Goal: Information Seeking & Learning: Learn about a topic

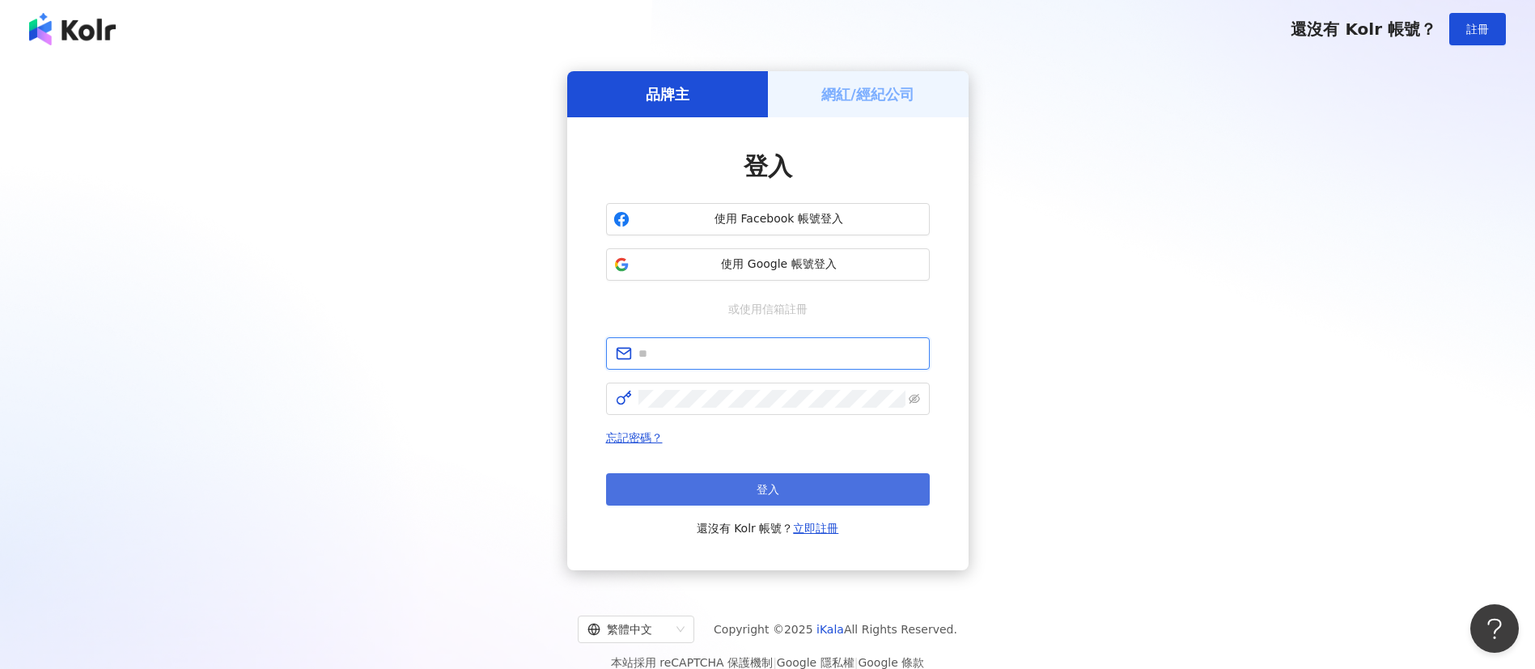
type input "**********"
click at [756, 483] on span "登入" at bounding box center [767, 489] width 23 height 13
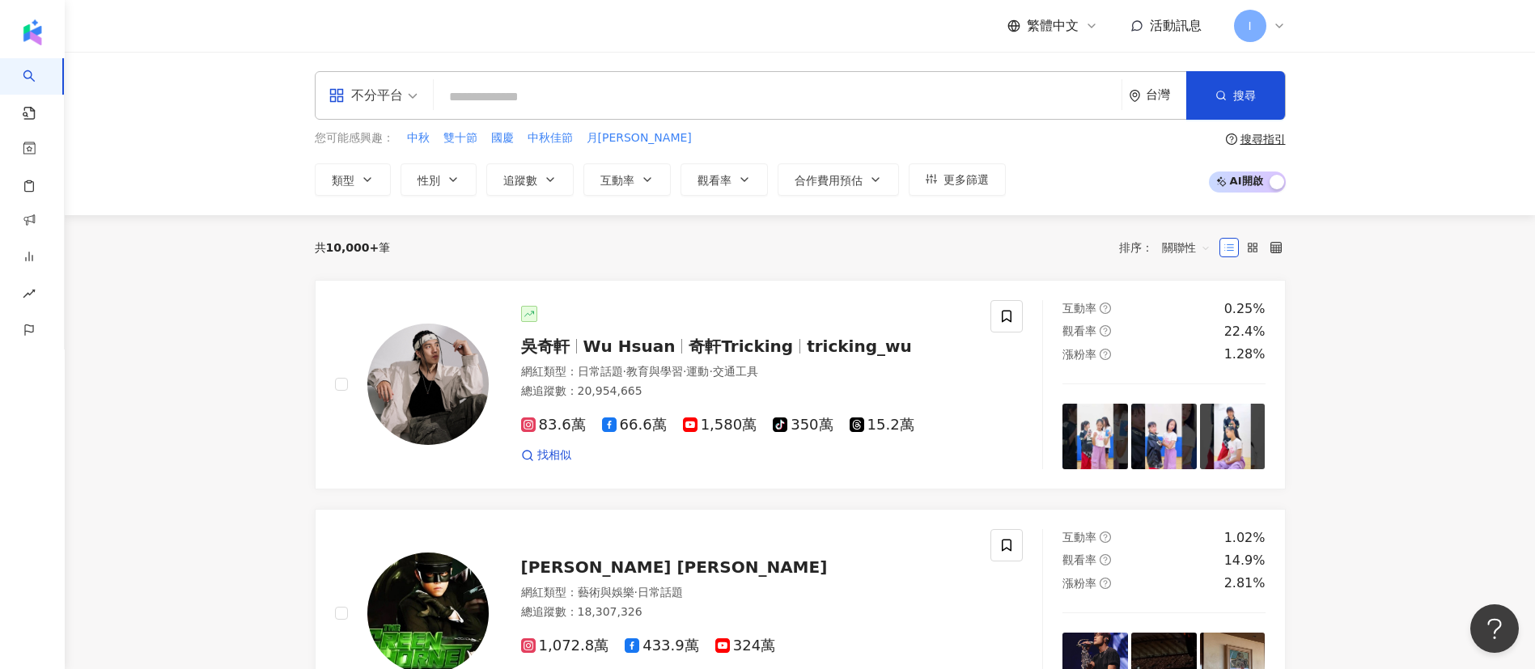
click at [520, 97] on input "search" at bounding box center [777, 97] width 675 height 31
paste input "**********"
type input "**********"
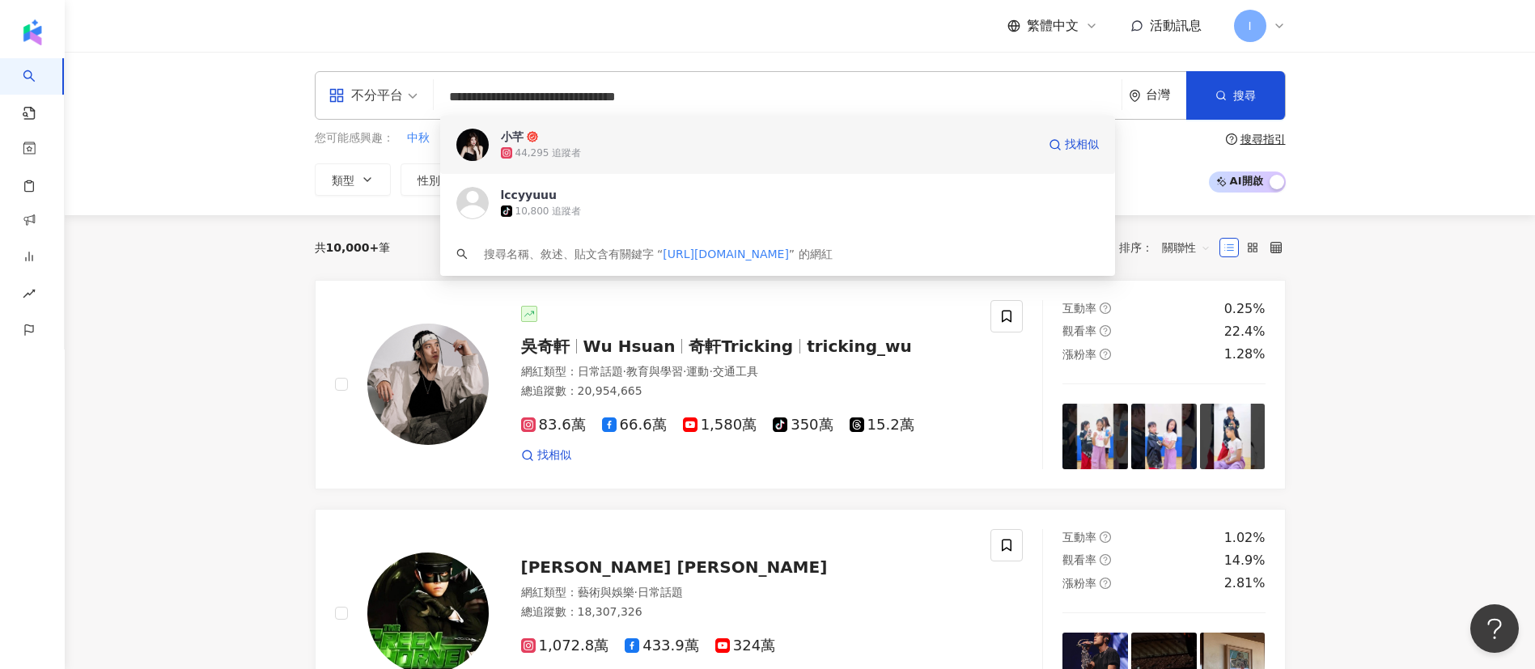
click at [579, 142] on span "小芊" at bounding box center [769, 137] width 536 height 16
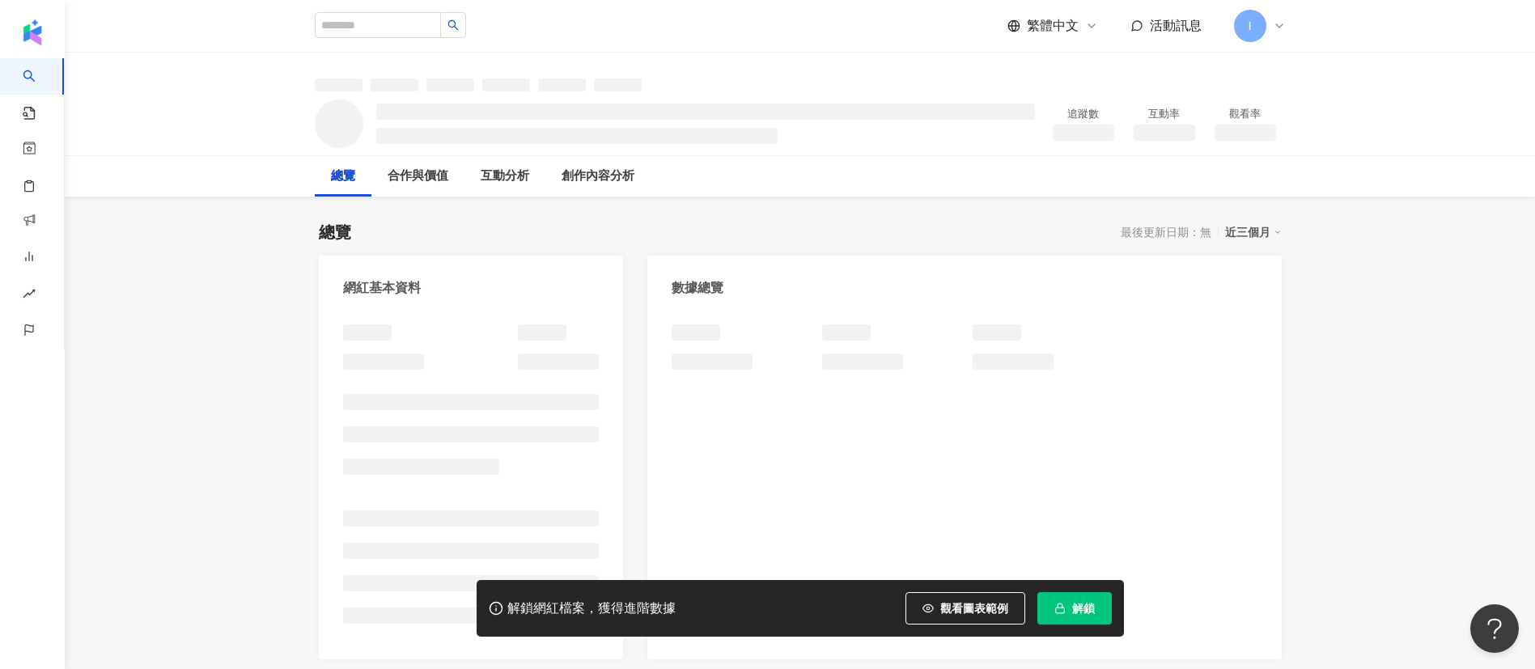
click at [1076, 620] on button "解鎖" at bounding box center [1074, 608] width 74 height 32
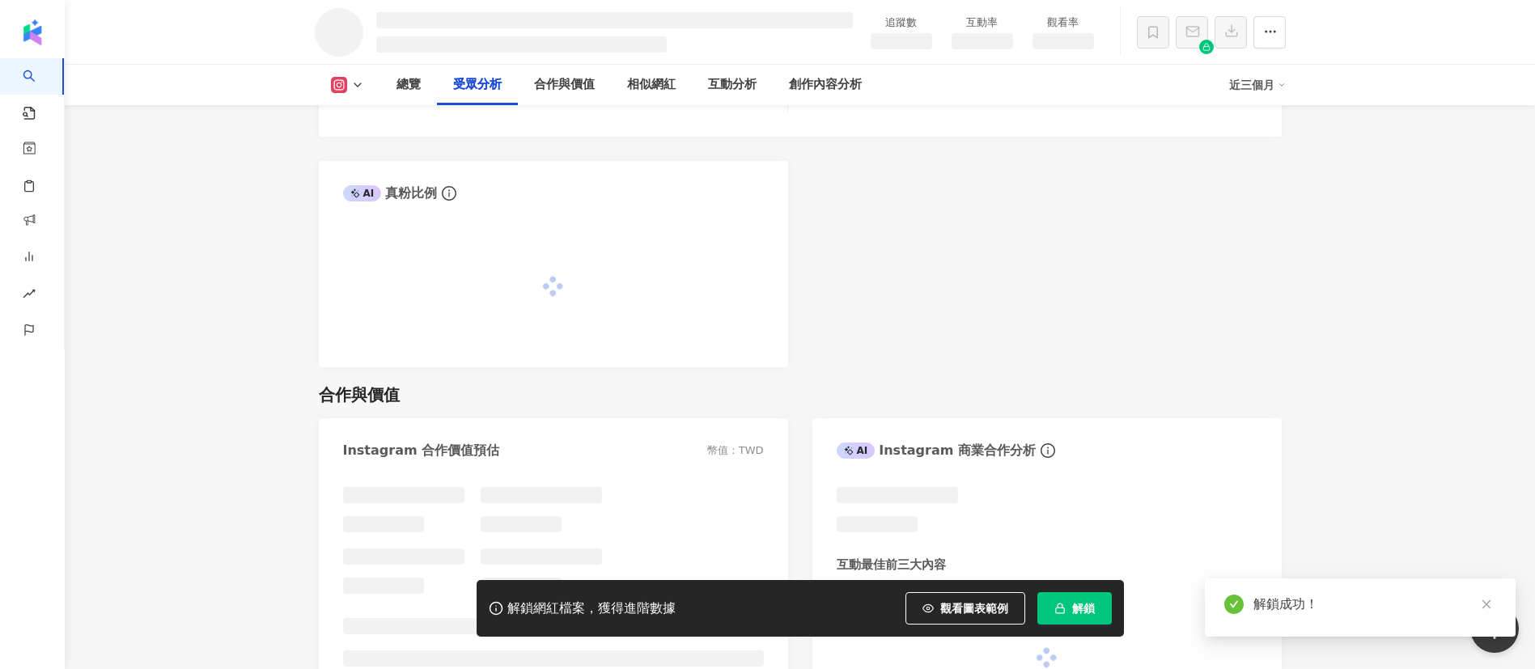
scroll to position [1547, 0]
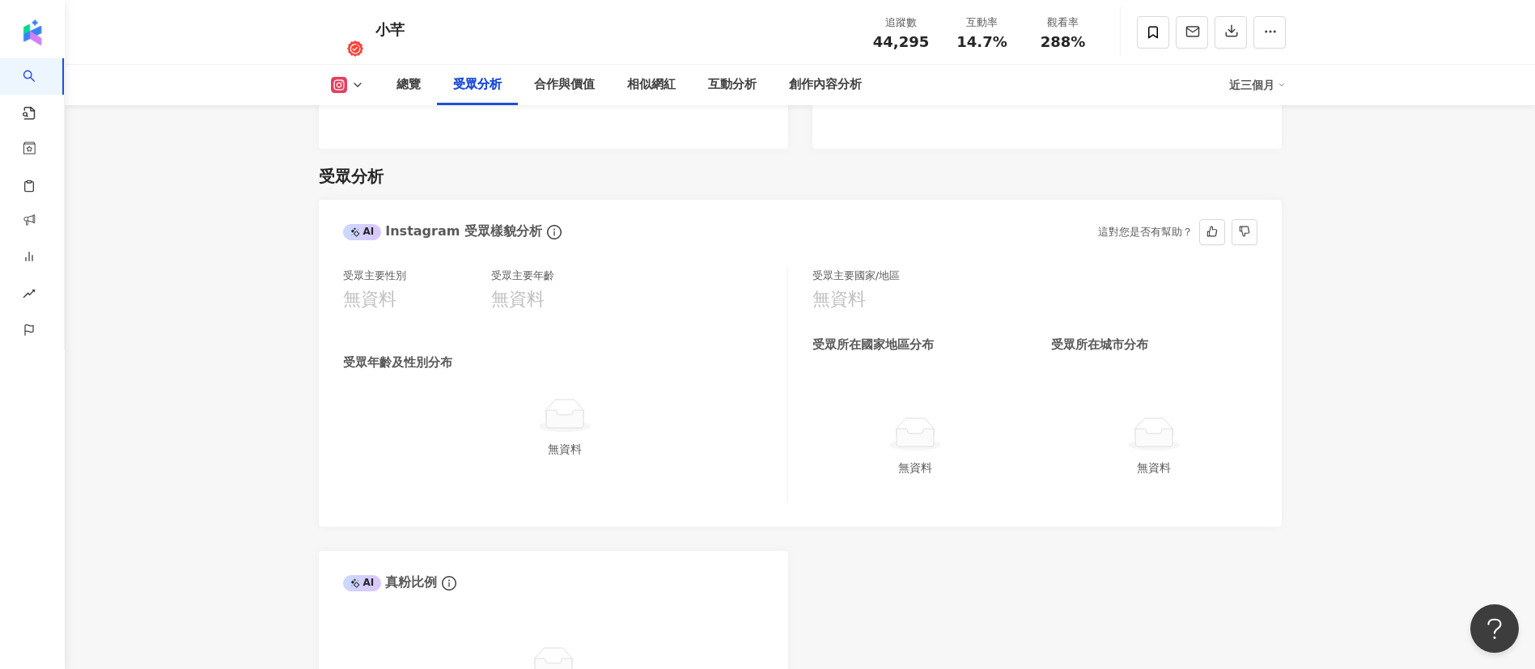
scroll to position [1335, 0]
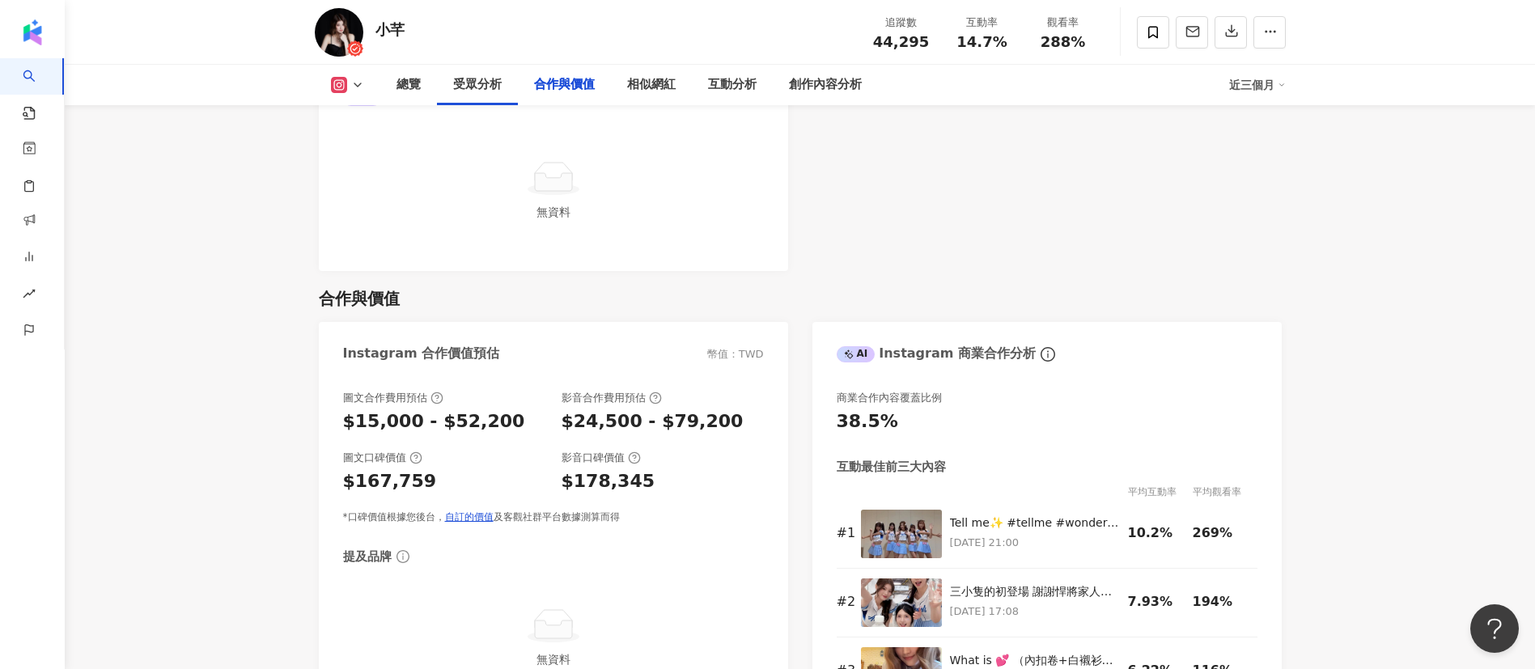
scroll to position [2063, 0]
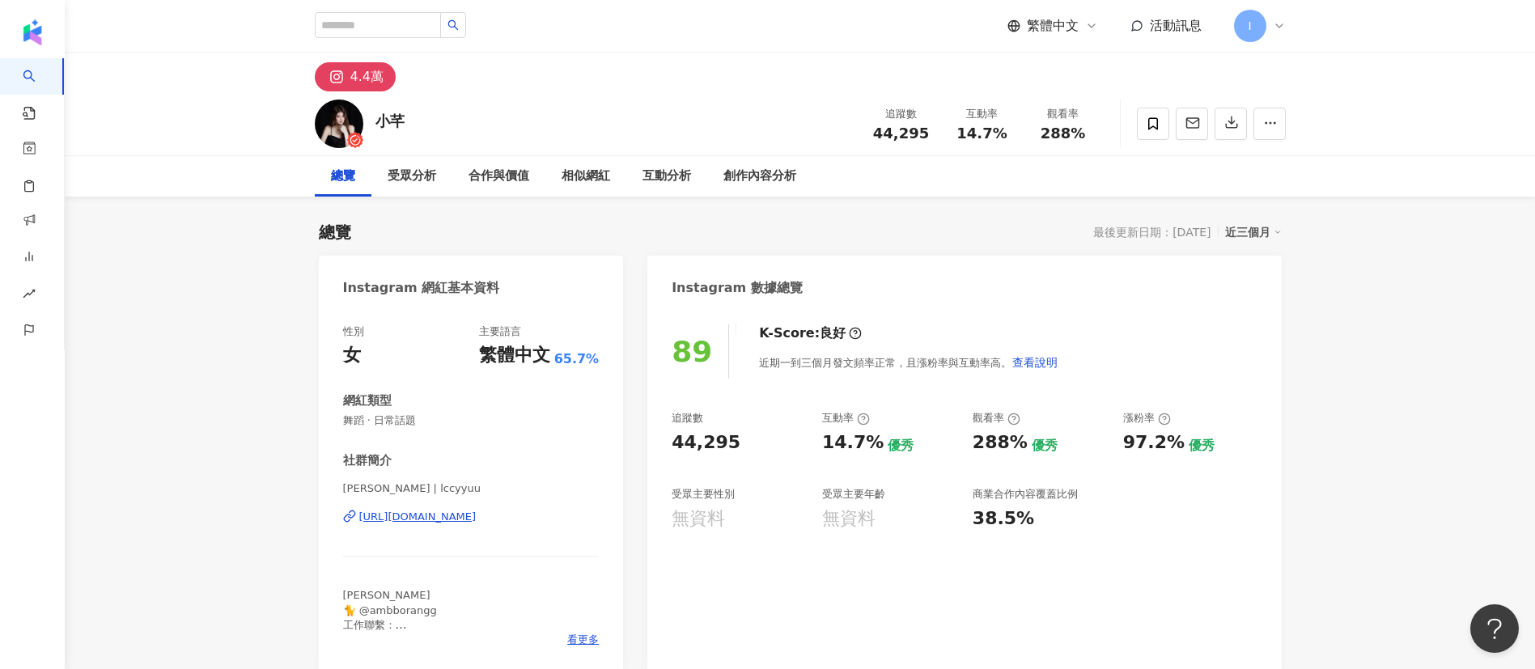
scroll to position [121, 0]
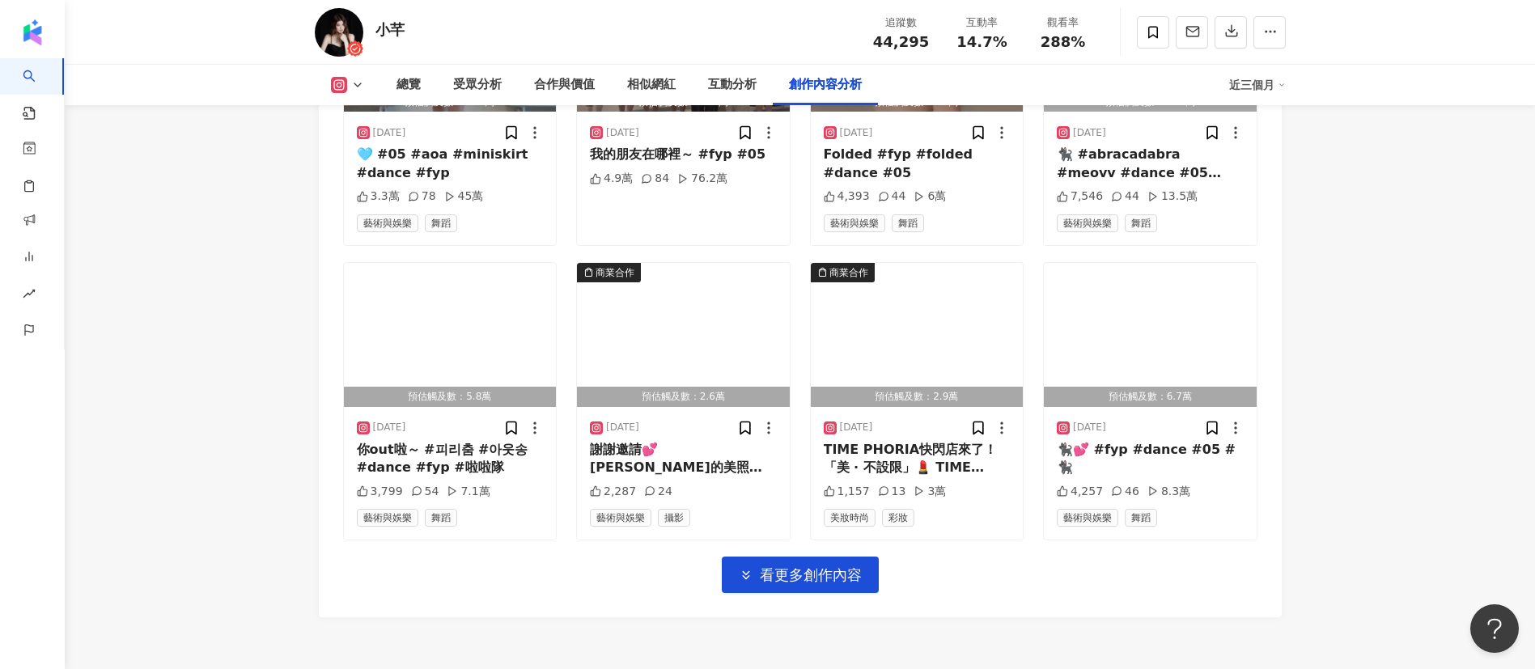
scroll to position [5524, 0]
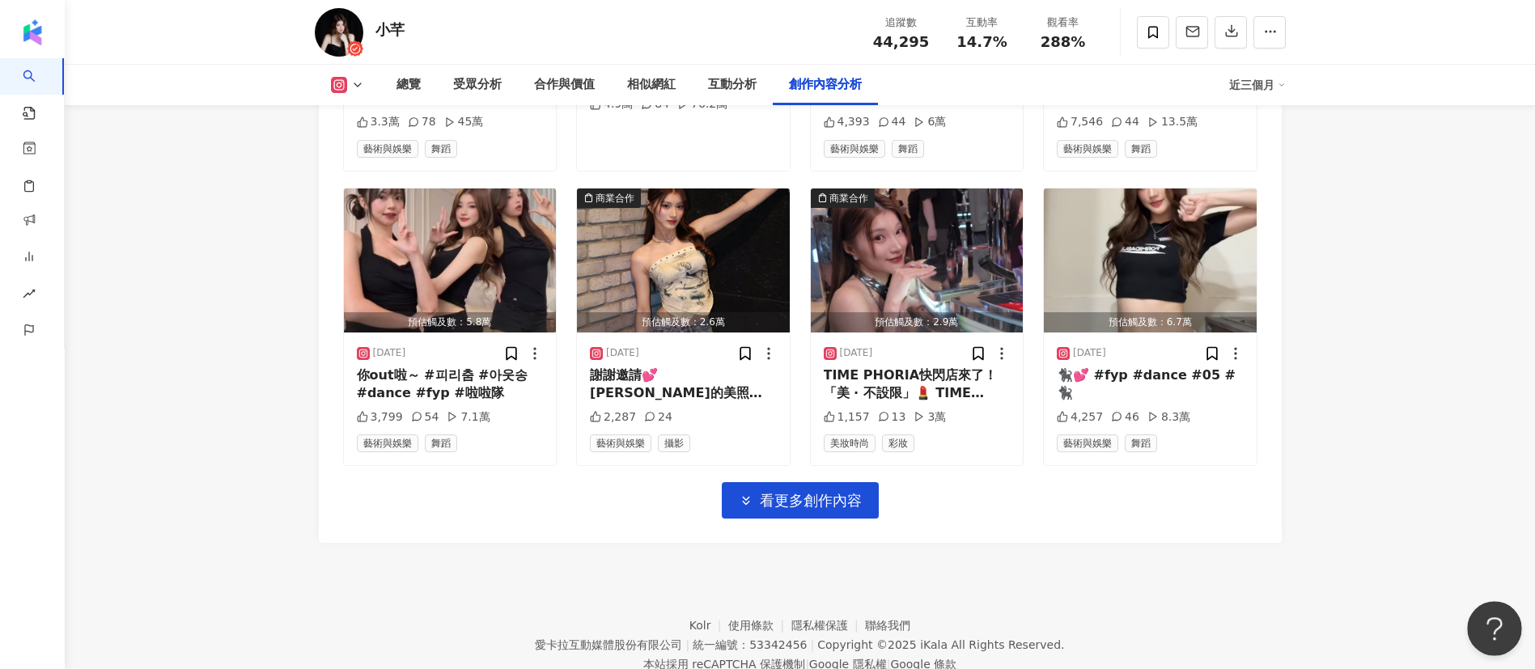
click at [1485, 629] on button "Open Beacon popover" at bounding box center [1491, 625] width 49 height 49
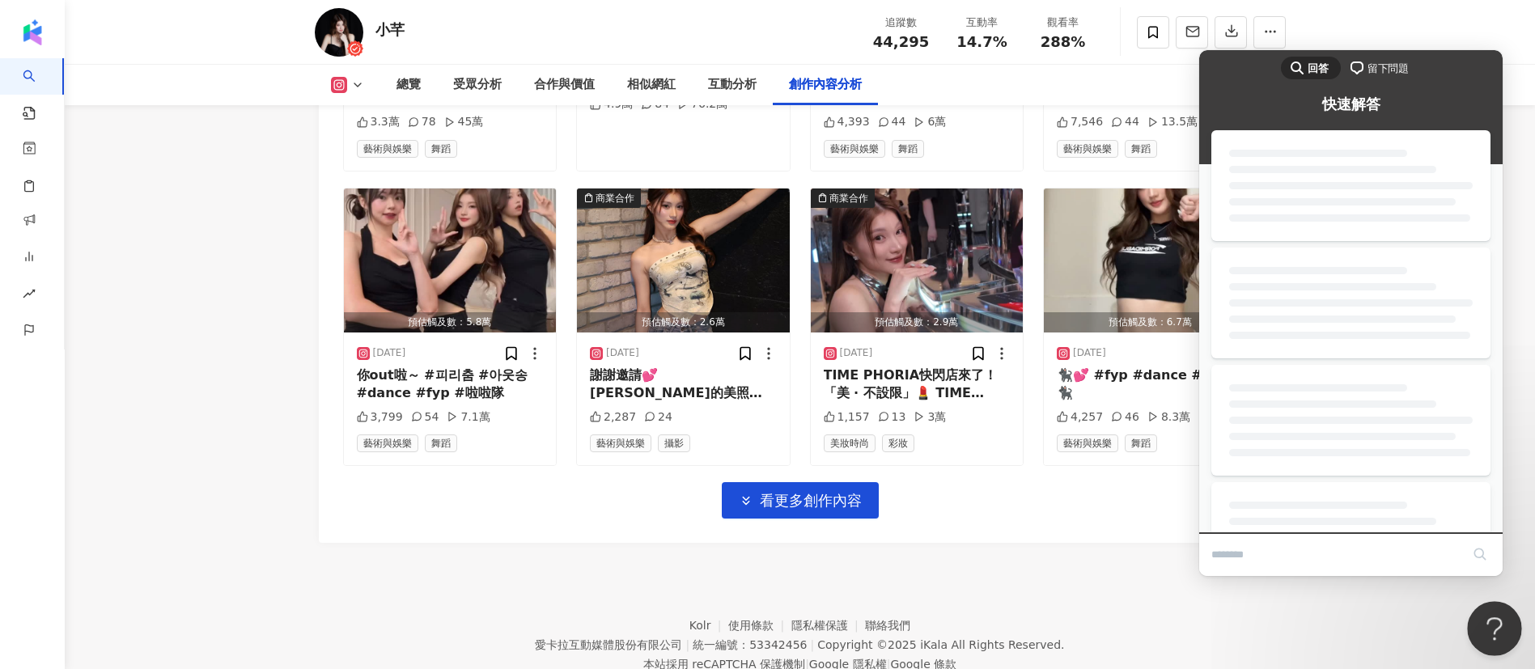
scroll to position [0, 0]
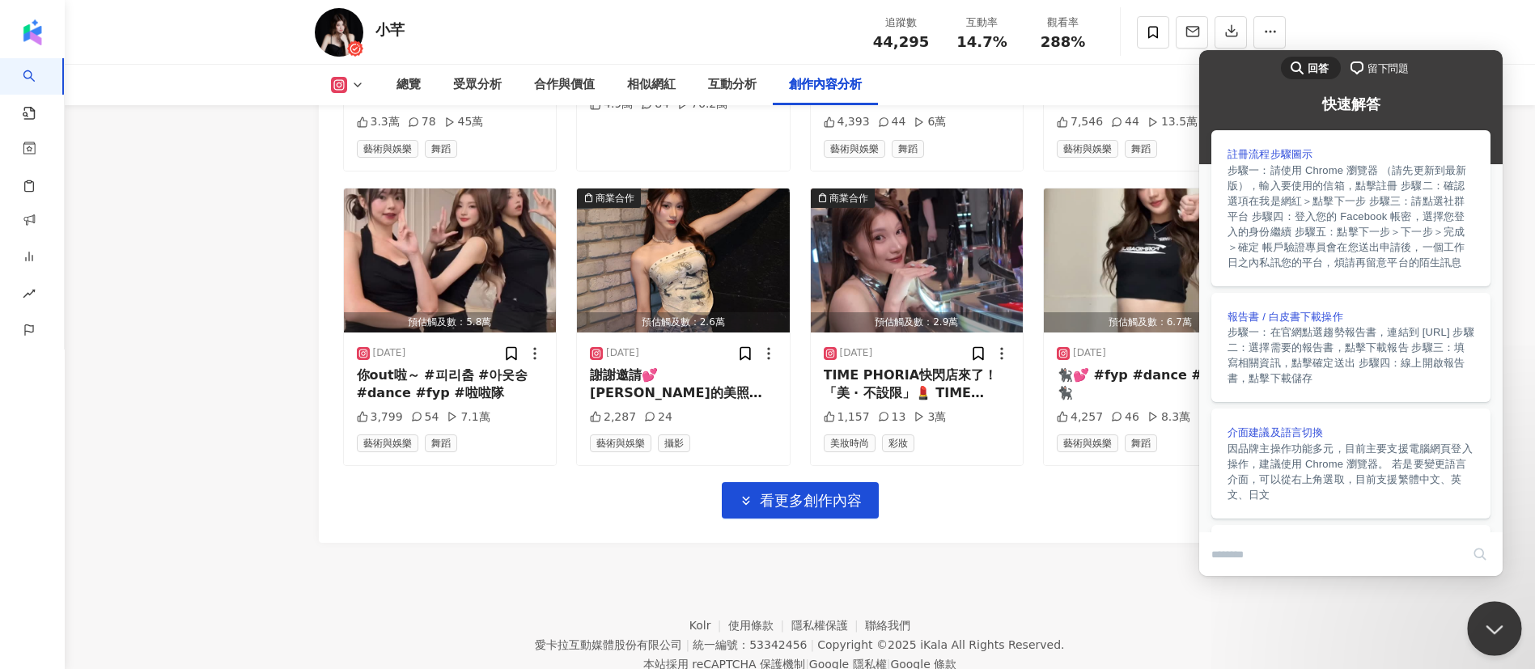
click at [1493, 621] on button "Close Beacon popover" at bounding box center [1491, 625] width 49 height 49
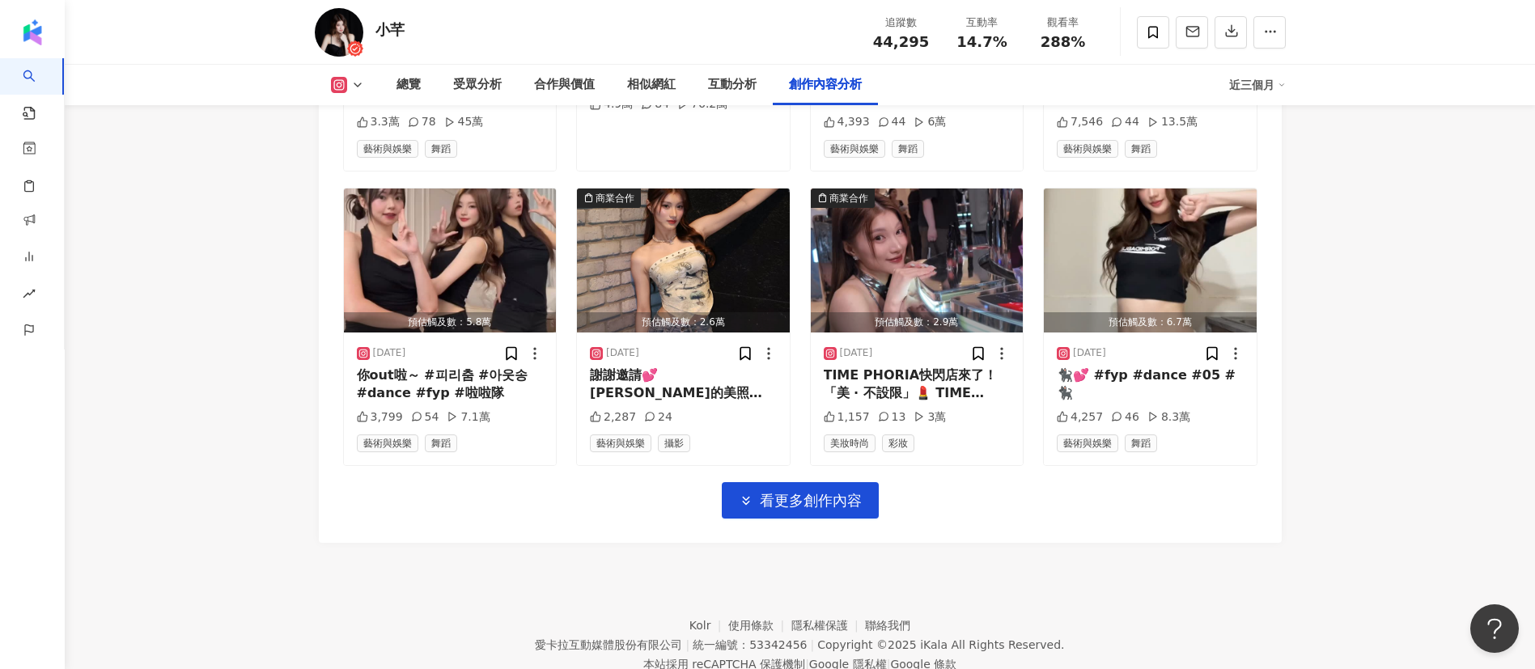
drag, startPoint x: 305, startPoint y: 432, endPoint x: 264, endPoint y: 425, distance: 41.9
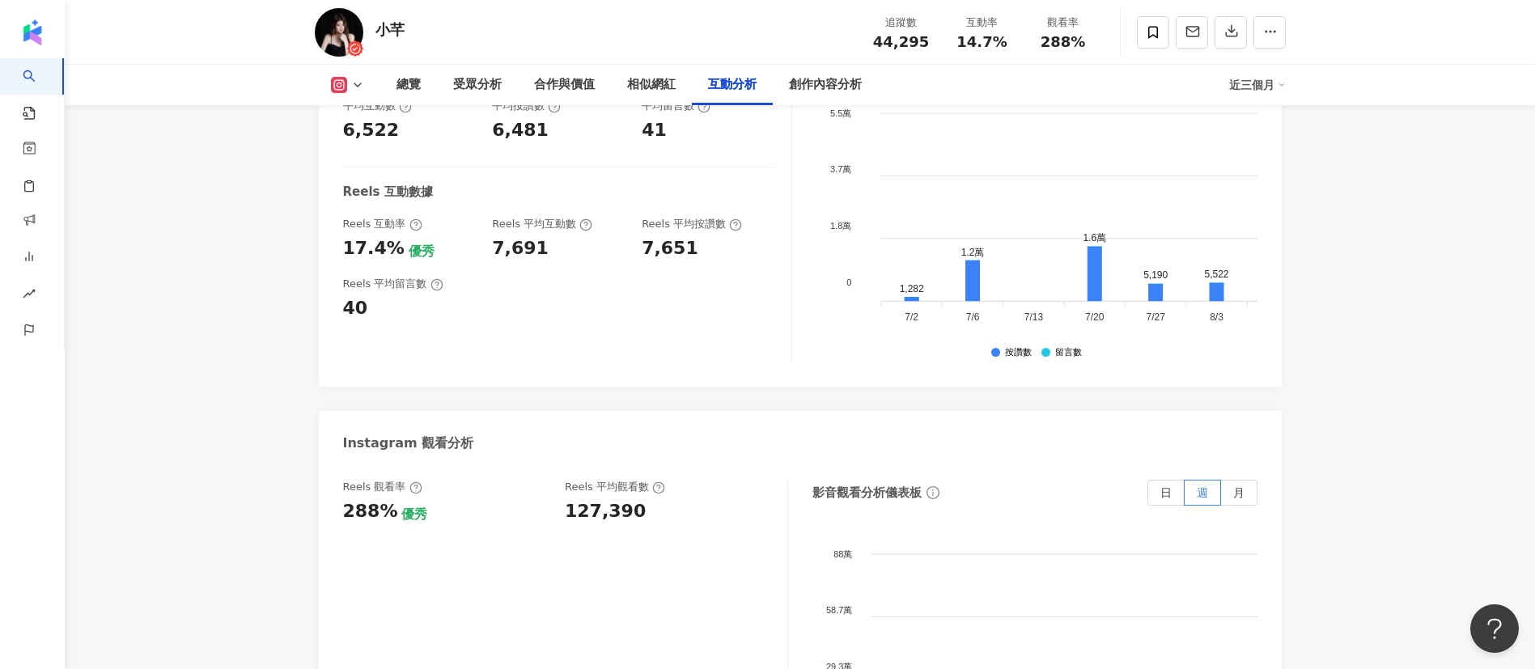
scroll to position [2854, 0]
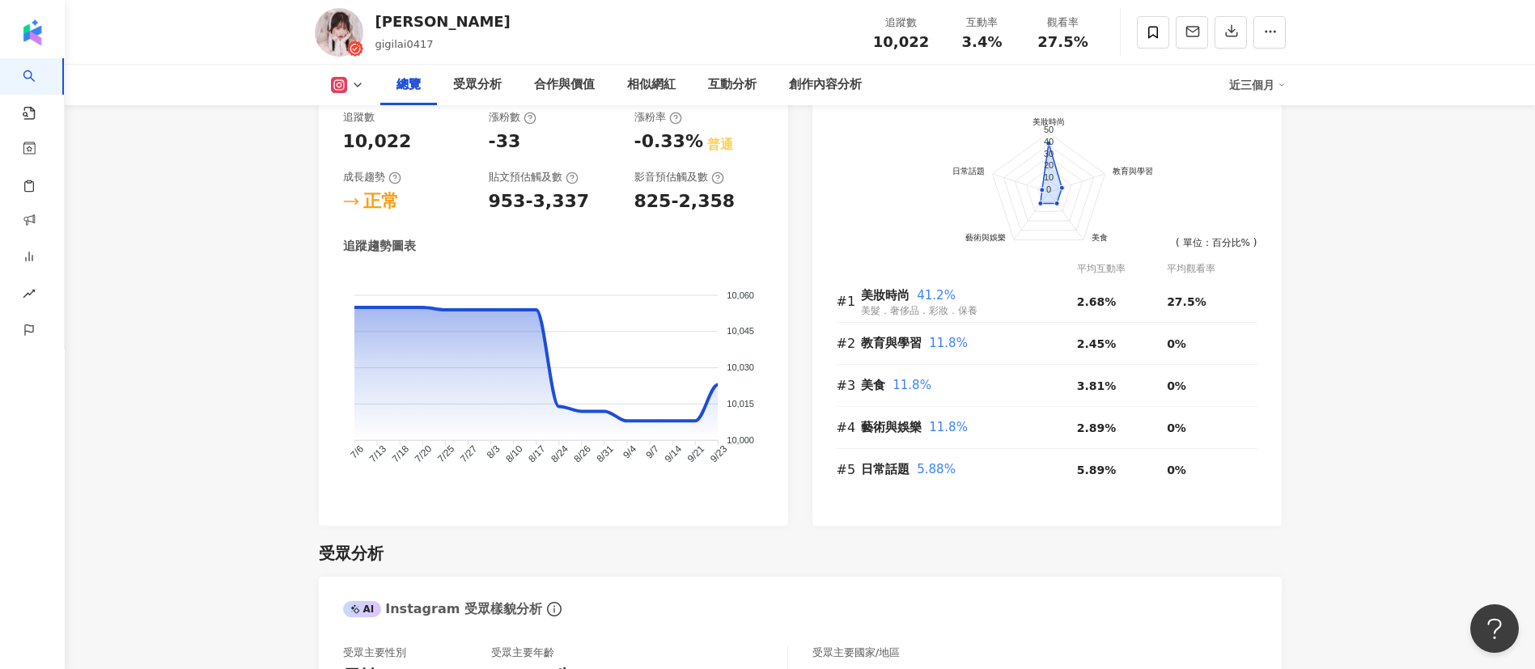
scroll to position [1920, 0]
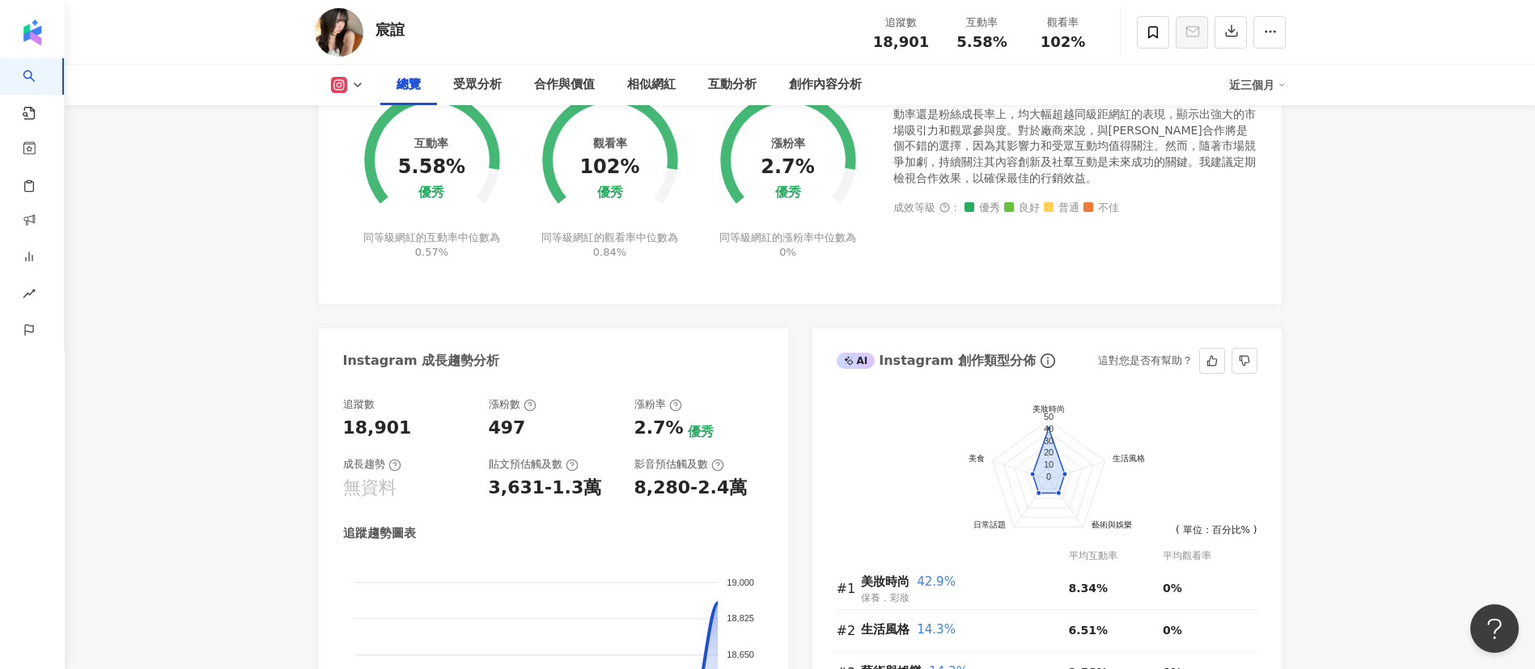
scroll to position [221, 0]
